Goal: Information Seeking & Learning: Learn about a topic

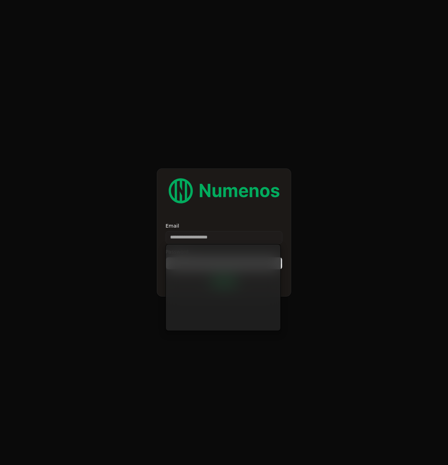
type input "**********"
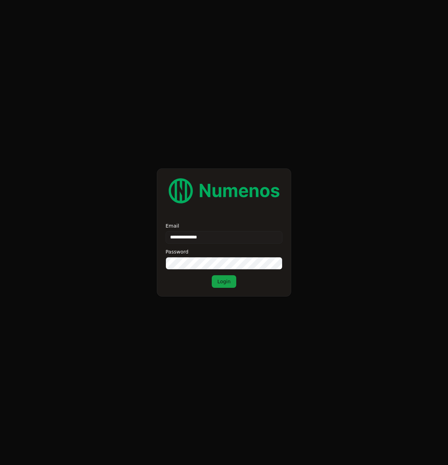
click at [222, 282] on button "Login" at bounding box center [224, 281] width 25 height 13
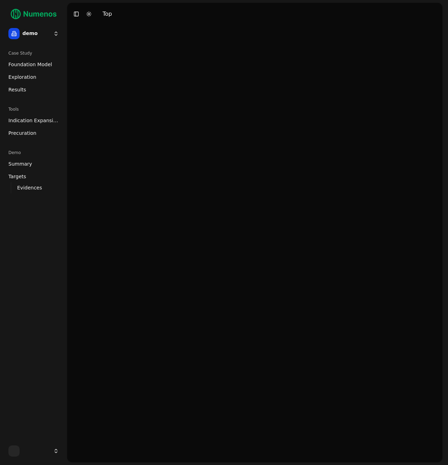
click at [45, 36] on html "demo Case Study Foundation Model Exploration Results Tools Indication Expansion…" at bounding box center [224, 232] width 448 height 465
click at [43, 35] on html "demo Case Study Foundation Model Exploration Results Tools Indication Expansion…" at bounding box center [224, 232] width 448 height 465
click at [39, 66] on span "Foundation Model" at bounding box center [30, 64] width 44 height 7
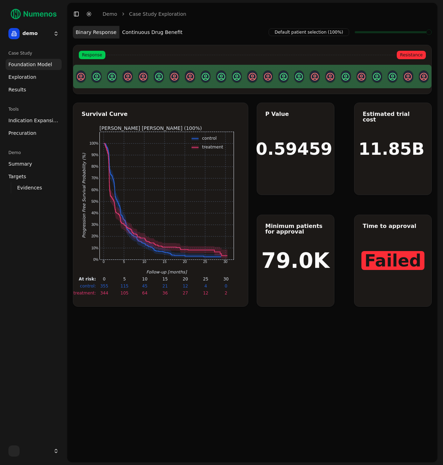
click at [32, 76] on span "Exploration" at bounding box center [22, 77] width 28 height 7
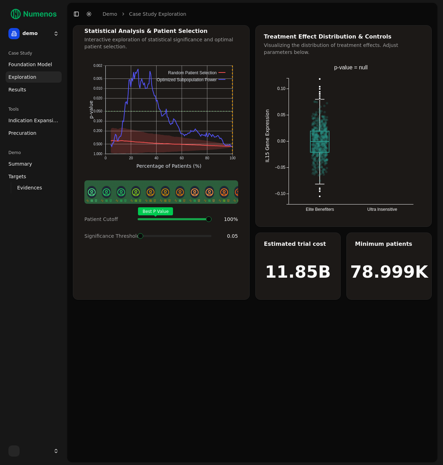
click at [26, 62] on span "Foundation Model" at bounding box center [30, 64] width 44 height 7
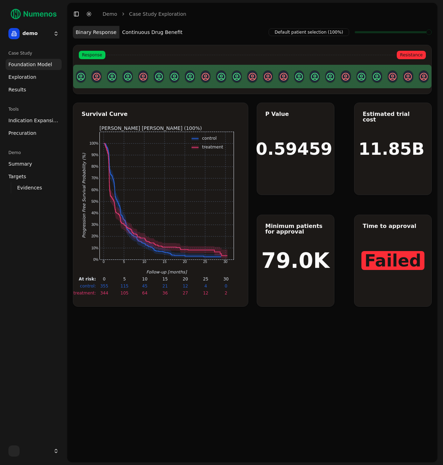
click at [135, 33] on button "Continuous Drug Benefit" at bounding box center [152, 32] width 66 height 13
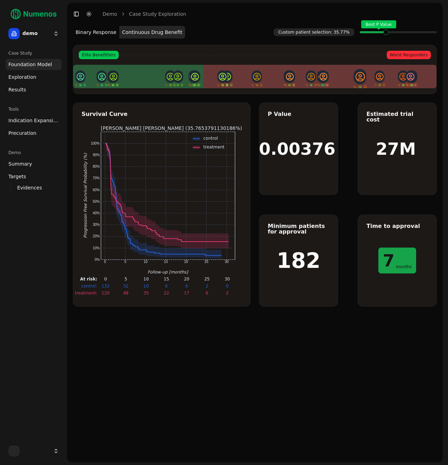
click at [362, 79] on icon at bounding box center [360, 76] width 11 height 11
drag, startPoint x: 177, startPoint y: 79, endPoint x: 207, endPoint y: 78, distance: 30.1
click at [207, 78] on div at bounding box center [254, 76] width 363 height 12
drag, startPoint x: 195, startPoint y: 78, endPoint x: 174, endPoint y: 78, distance: 21.4
click at [174, 78] on div at bounding box center [254, 76] width 363 height 12
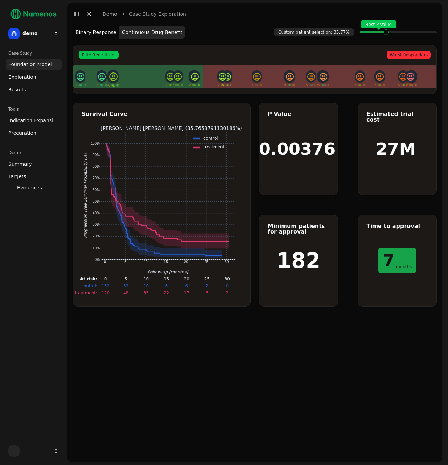
click at [112, 79] on icon at bounding box center [113, 76] width 9 height 9
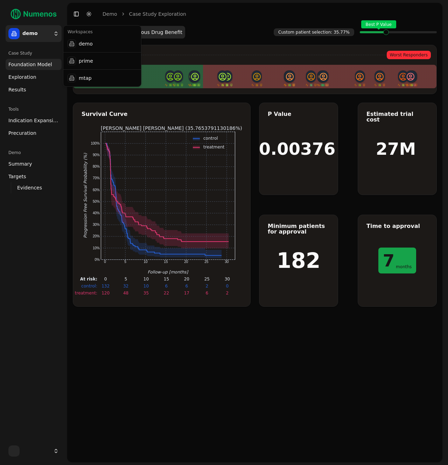
click at [36, 36] on html "demo Case Study Foundation Model Exploration Results Tools Indication Expansion…" at bounding box center [224, 232] width 448 height 465
click at [103, 60] on div "prime" at bounding box center [102, 61] width 75 height 14
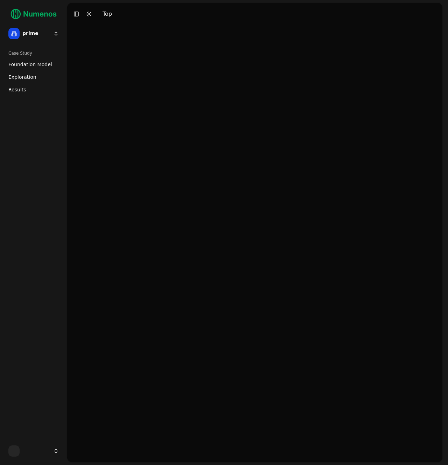
click at [19, 65] on span "Foundation Model" at bounding box center [30, 64] width 44 height 7
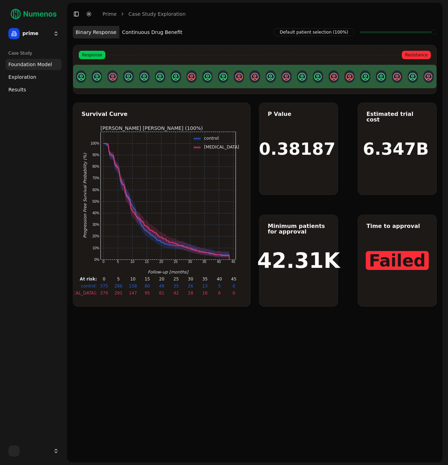
click at [141, 32] on button "Continuous Drug Benefit" at bounding box center [152, 32] width 66 height 13
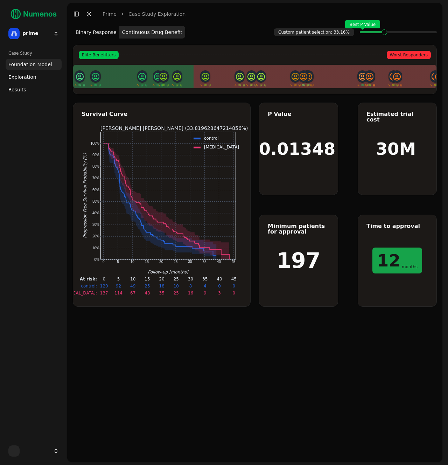
click at [44, 33] on html "control Time: 21 months Survival: 5% 95% CI: [2%, 10%] At Risk: 6 prime Case St…" at bounding box center [224, 232] width 448 height 465
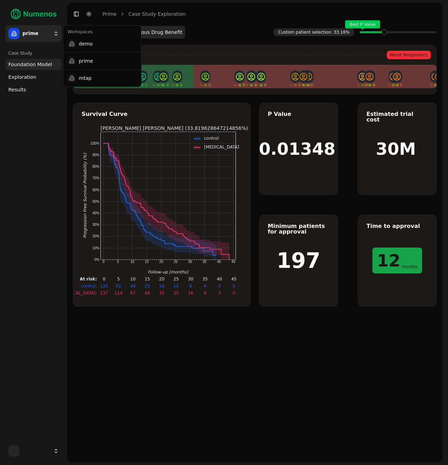
click at [209, 37] on html "control Time: 21 months Survival: 5% 95% CI: [2%, 10%] At Risk: 6 prime Case St…" at bounding box center [224, 232] width 448 height 465
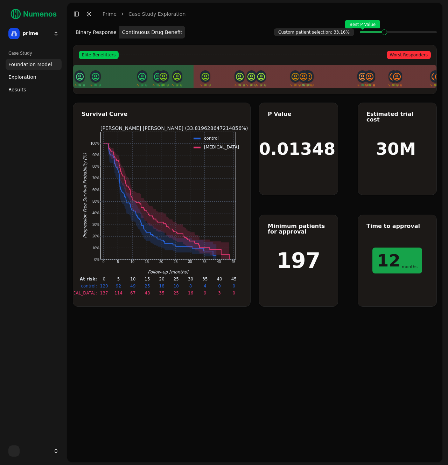
click at [16, 77] on span "Exploration" at bounding box center [22, 77] width 28 height 7
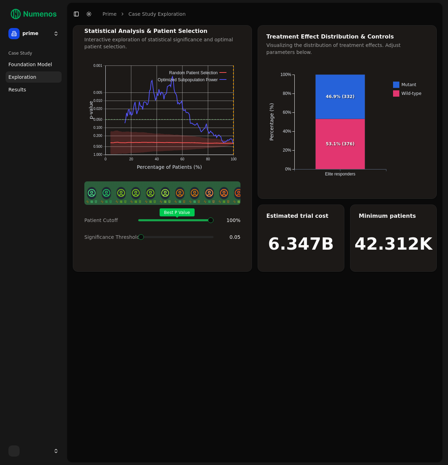
click at [20, 88] on span "Results" at bounding box center [17, 89] width 18 height 7
